Goal: Check status: Check status

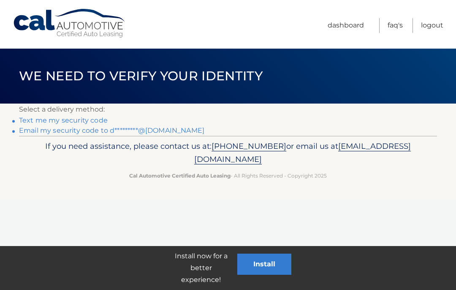
click at [39, 134] on link "Email my security code to d*********@hotmail.com" at bounding box center [111, 130] width 185 height 8
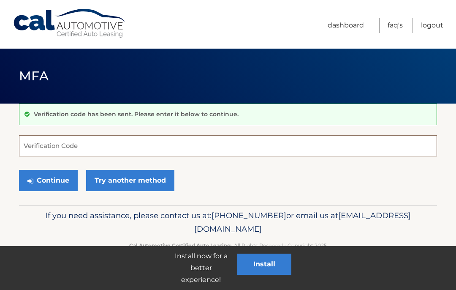
click at [37, 139] on input "Verification Code" at bounding box center [228, 145] width 418 height 21
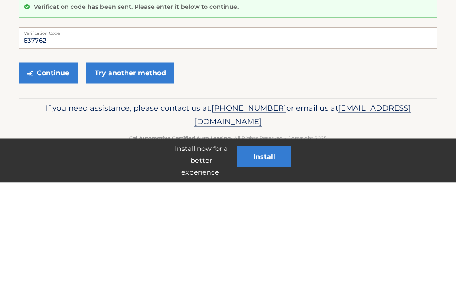
type input "637762"
click at [44, 170] on button "Continue" at bounding box center [48, 180] width 59 height 21
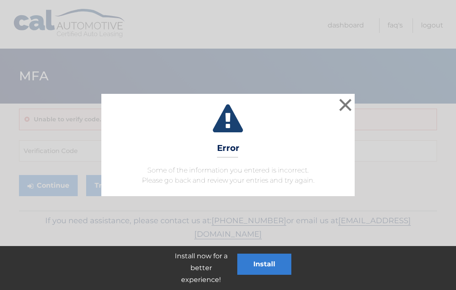
click at [339, 104] on button "×" at bounding box center [345, 104] width 17 height 17
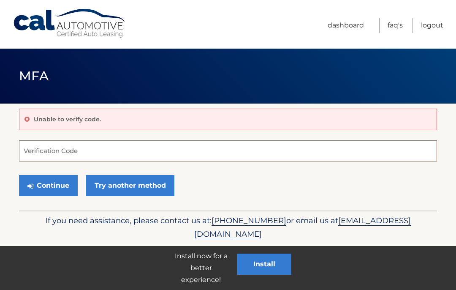
click at [35, 145] on input "Verification Code" at bounding box center [228, 150] width 418 height 21
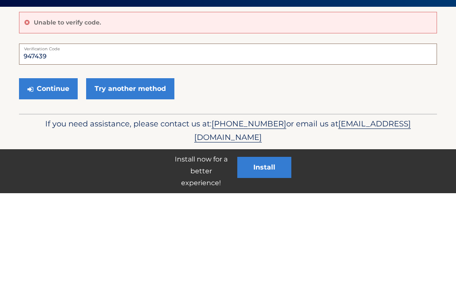
type input "947439"
click at [52, 175] on button "Continue" at bounding box center [48, 185] width 59 height 21
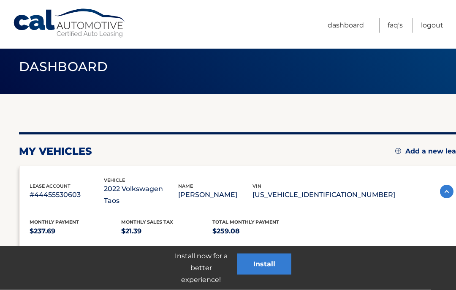
scroll to position [12, 0]
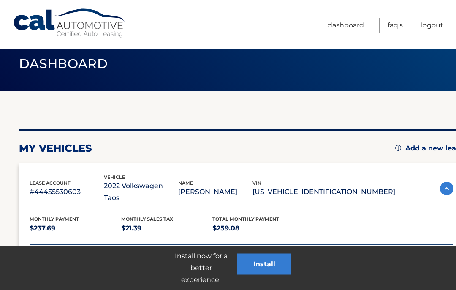
click at [197, 215] on div "Monthly sales Tax $21.39" at bounding box center [167, 224] width 92 height 19
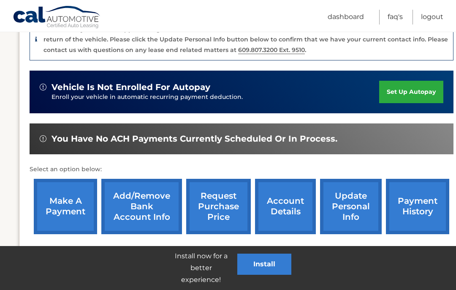
scroll to position [237, 0]
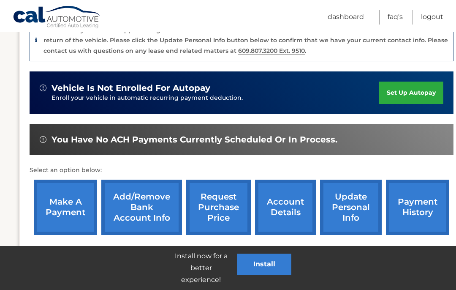
click at [226, 202] on link "request purchase price" at bounding box center [218, 207] width 65 height 55
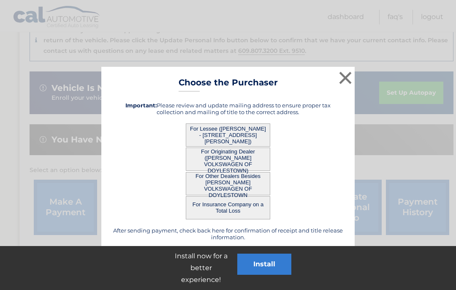
click at [226, 202] on button "For Insurance Company on a Total Loss" at bounding box center [228, 207] width 84 height 23
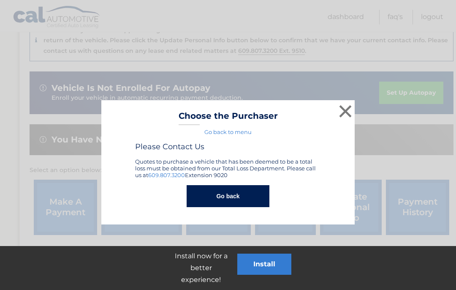
click at [224, 196] on button "Go back" at bounding box center [228, 196] width 82 height 22
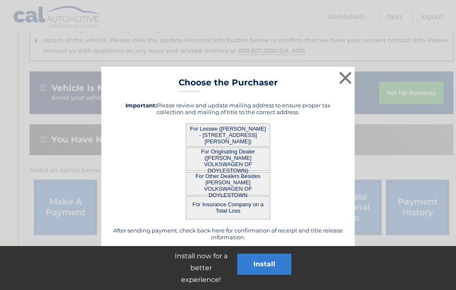
click at [237, 136] on button "For Lessee (EILEEN BEHM - 2010 York Rd, Apt 313, Jamison, PA 18929)" at bounding box center [228, 134] width 84 height 23
click at [232, 139] on button "For Lessee (EILEEN BEHM - 2010 York Rd, Apt 313, Jamison, PA 18929)" at bounding box center [228, 134] width 84 height 23
click at [240, 134] on button "For Lessee (EILEEN BEHM - 2010 York Rd, Apt 313, Jamison, PA 18929)" at bounding box center [228, 134] width 84 height 23
click at [237, 132] on button "For Lessee (EILEEN BEHM - 2010 York Rd, Apt 313, Jamison, PA 18929)" at bounding box center [228, 134] width 84 height 23
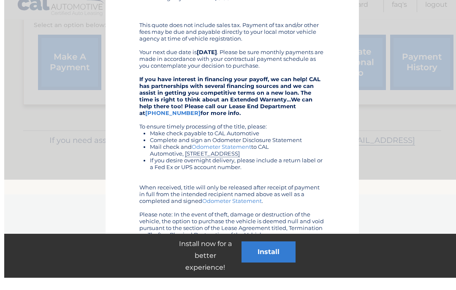
scroll to position [370, 0]
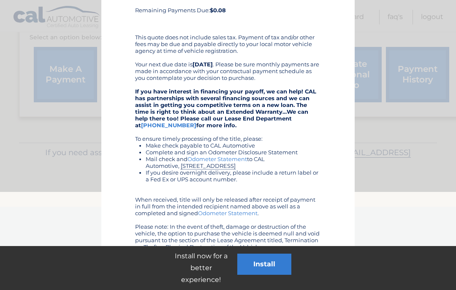
click at [165, 268] on link "Print" at bounding box center [162, 267] width 54 height 21
